Goal: Task Accomplishment & Management: Manage account settings

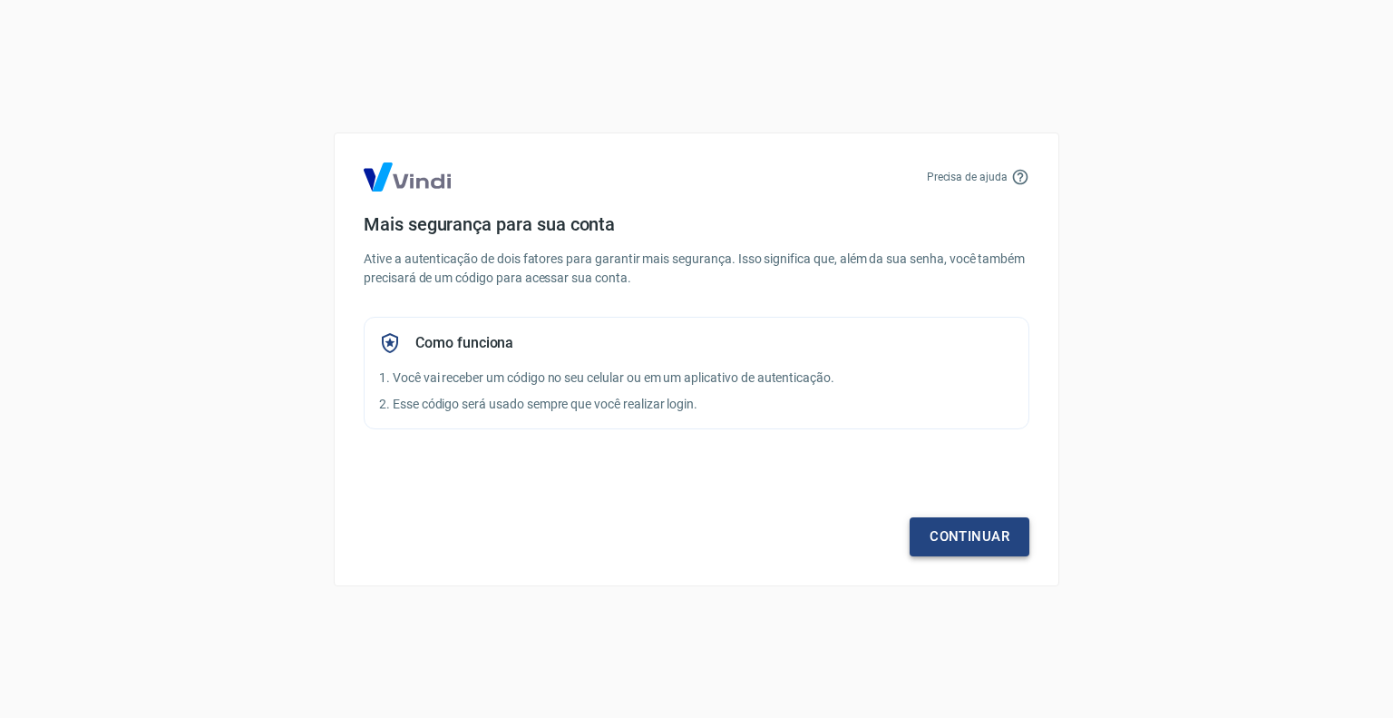
click at [983, 532] on link "Continuar" at bounding box center [970, 536] width 120 height 38
click at [999, 528] on link "Continuar" at bounding box center [970, 536] width 120 height 38
click at [972, 532] on link "Continuar" at bounding box center [970, 536] width 120 height 38
